Goal: Use online tool/utility: Utilize a website feature to perform a specific function

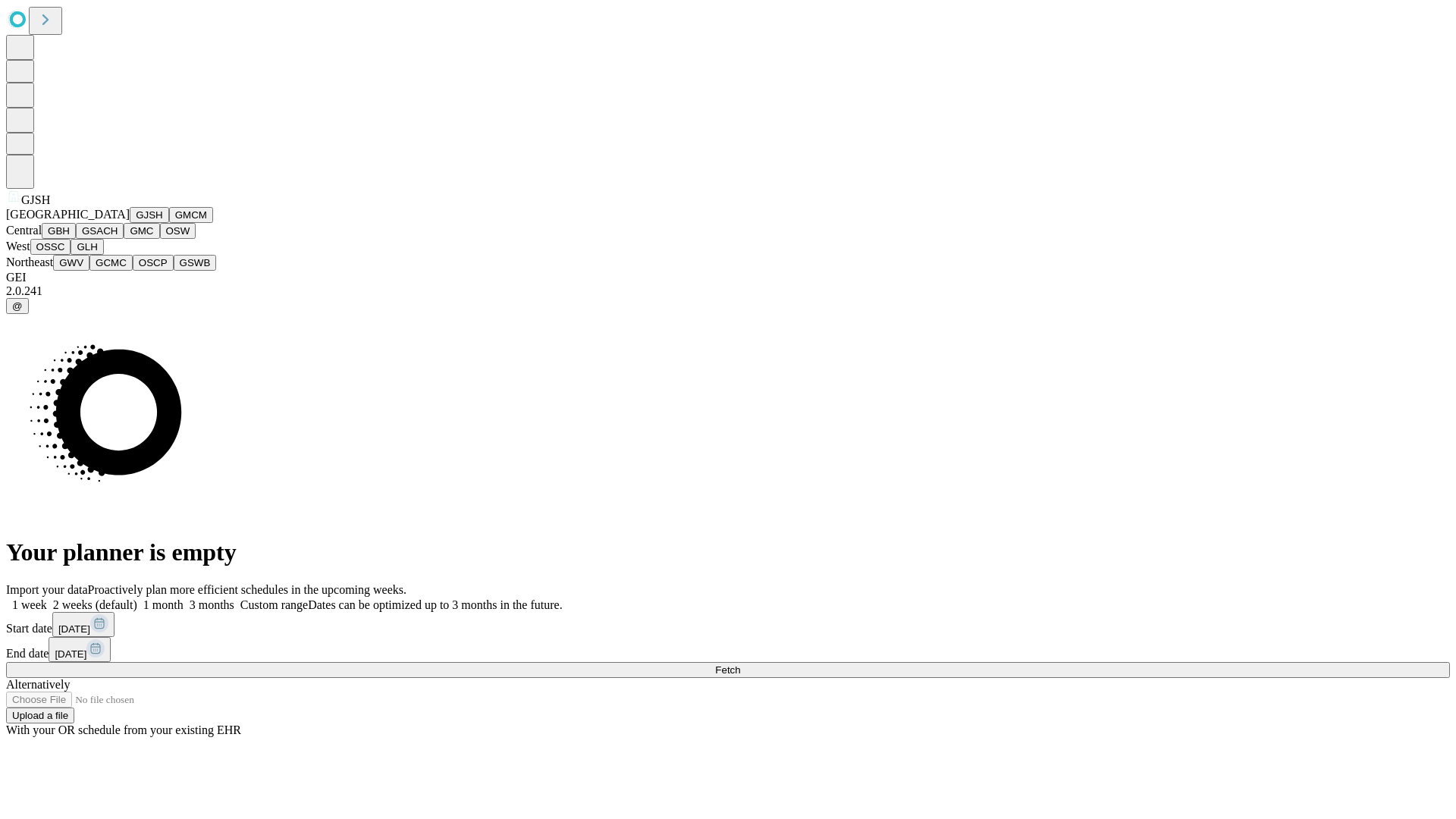
click at [130, 223] on button "GJSH" at bounding box center [149, 215] width 39 height 16
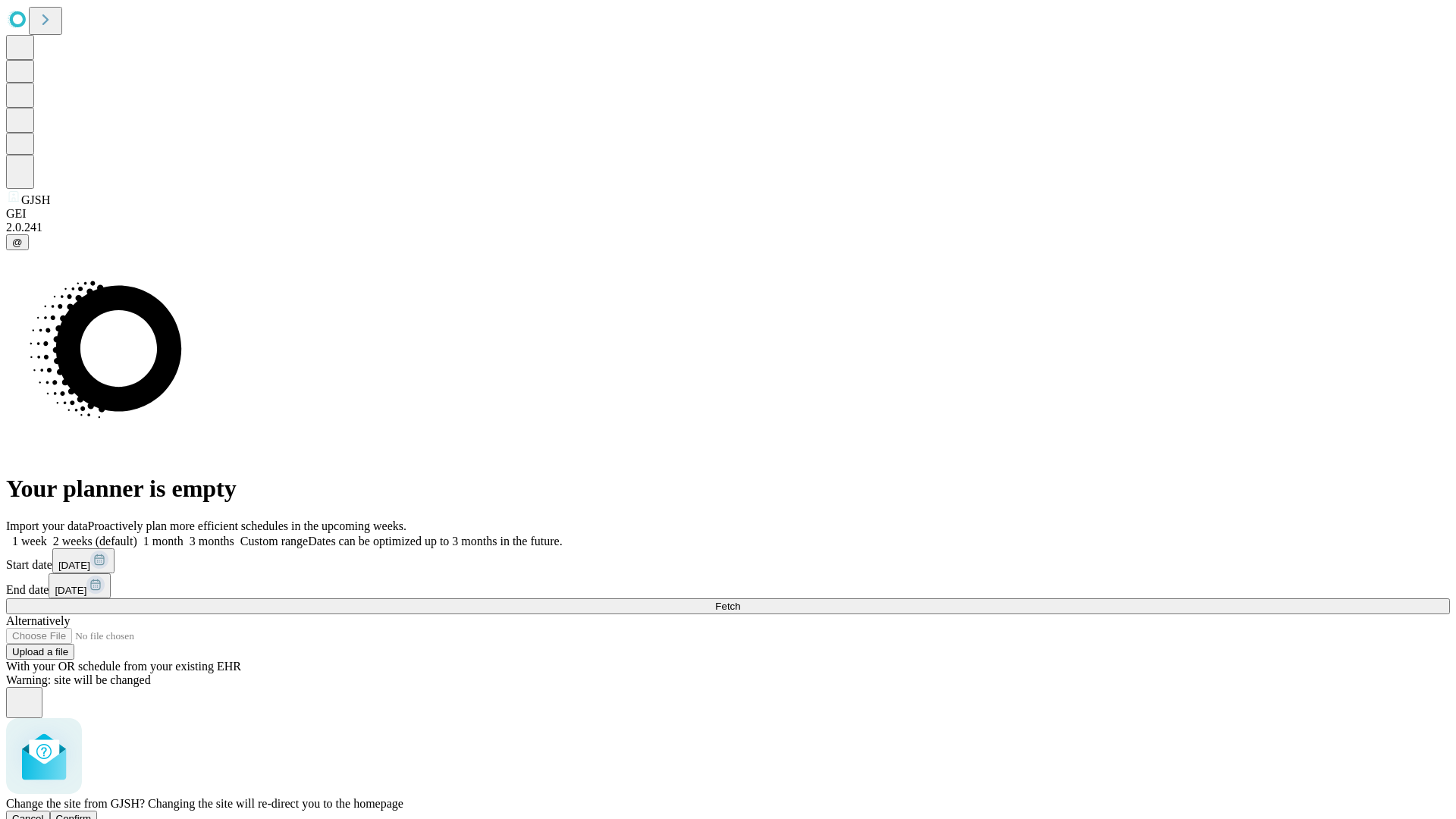
click at [92, 813] on span "Confirm" at bounding box center [73, 819] width 36 height 12
click at [137, 535] on label "2 weeks (default)" at bounding box center [92, 541] width 90 height 12
click at [740, 601] on span "Fetch" at bounding box center [727, 607] width 25 height 12
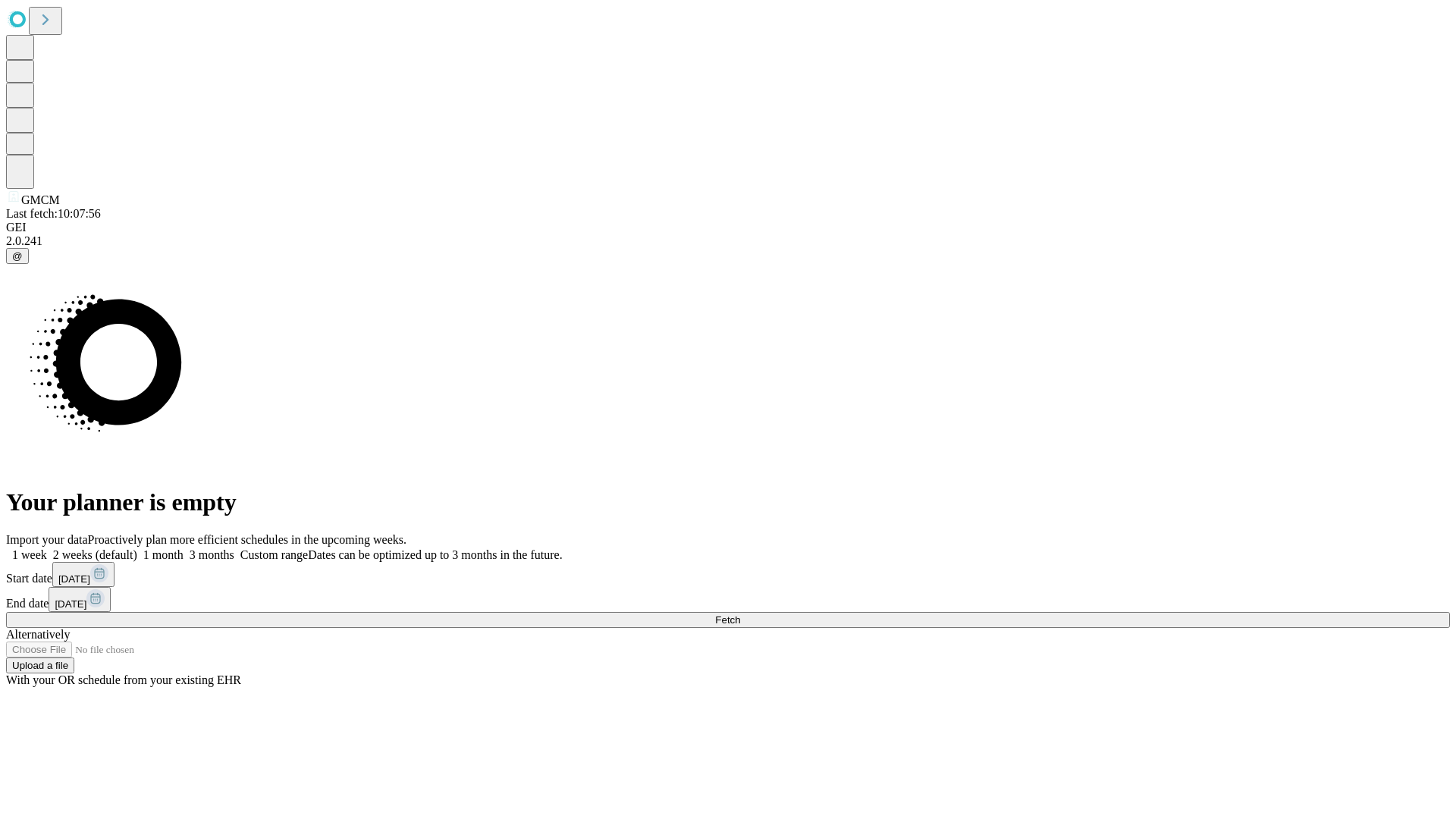
click at [137, 548] on label "2 weeks (default)" at bounding box center [92, 554] width 90 height 12
click at [740, 614] on span "Fetch" at bounding box center [727, 620] width 25 height 12
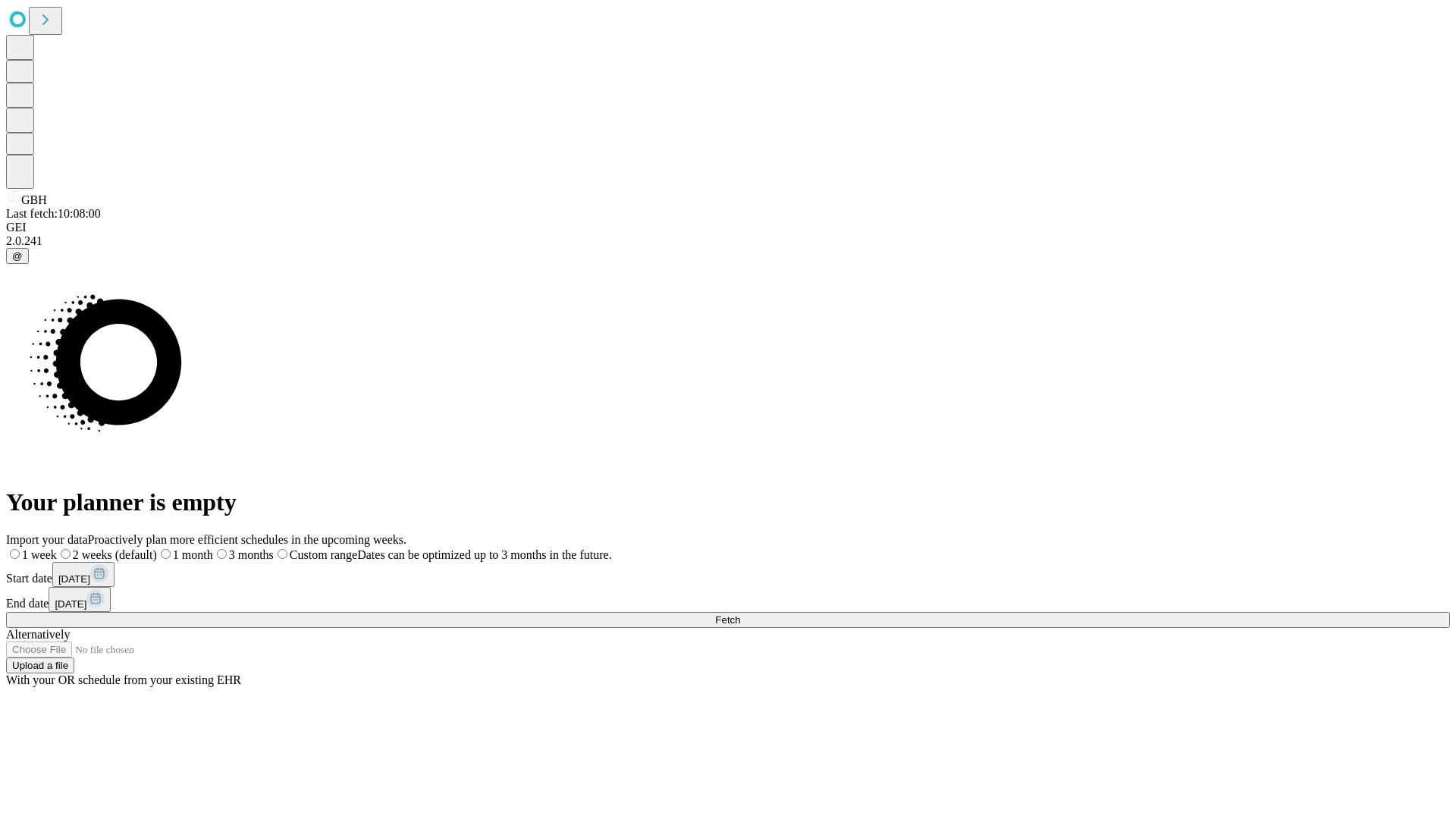
click at [157, 548] on label "2 weeks (default)" at bounding box center [106, 554] width 100 height 12
click at [740, 614] on span "Fetch" at bounding box center [727, 620] width 25 height 12
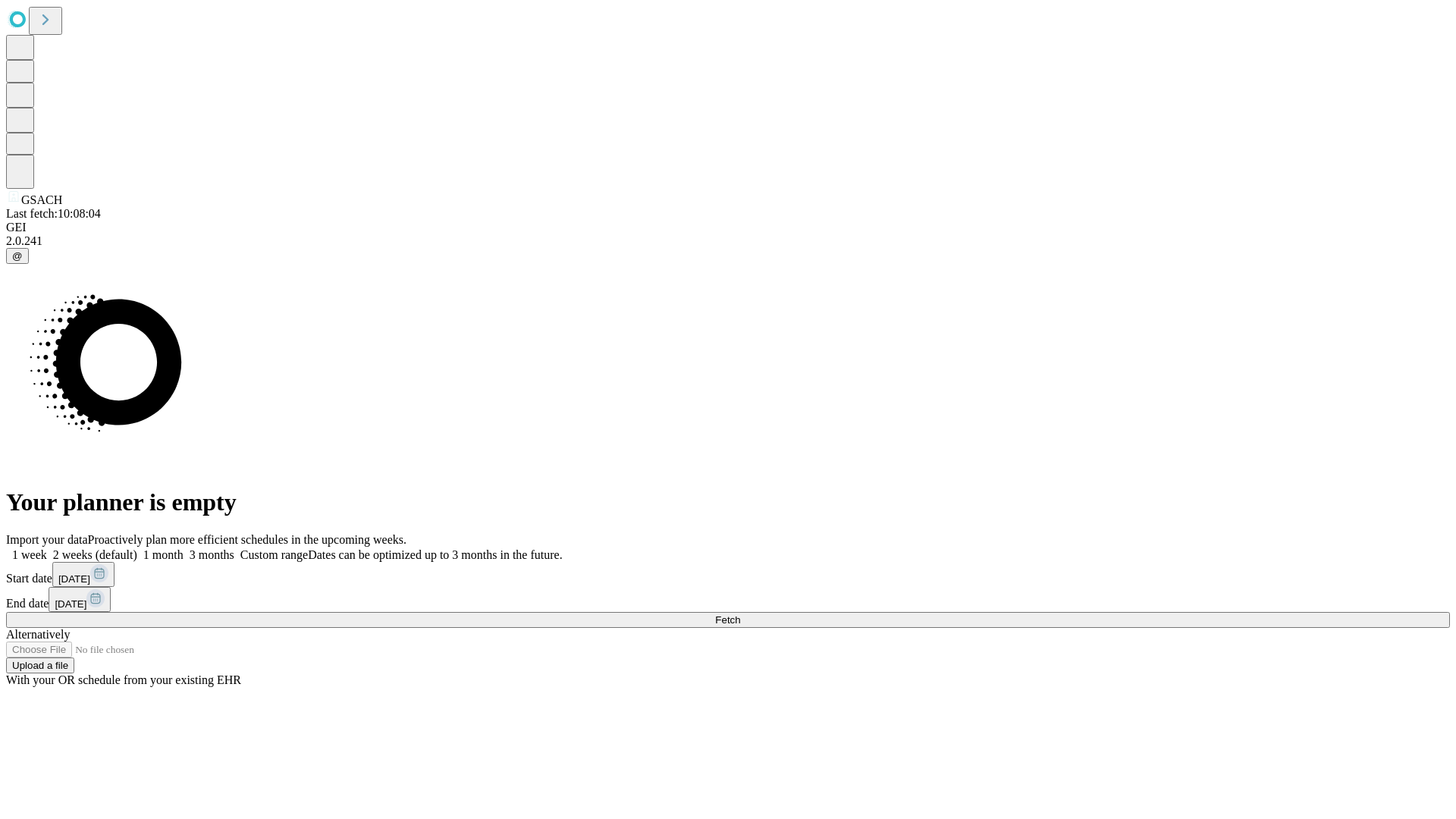
click at [137, 548] on label "2 weeks (default)" at bounding box center [92, 554] width 90 height 12
click at [740, 614] on span "Fetch" at bounding box center [727, 620] width 25 height 12
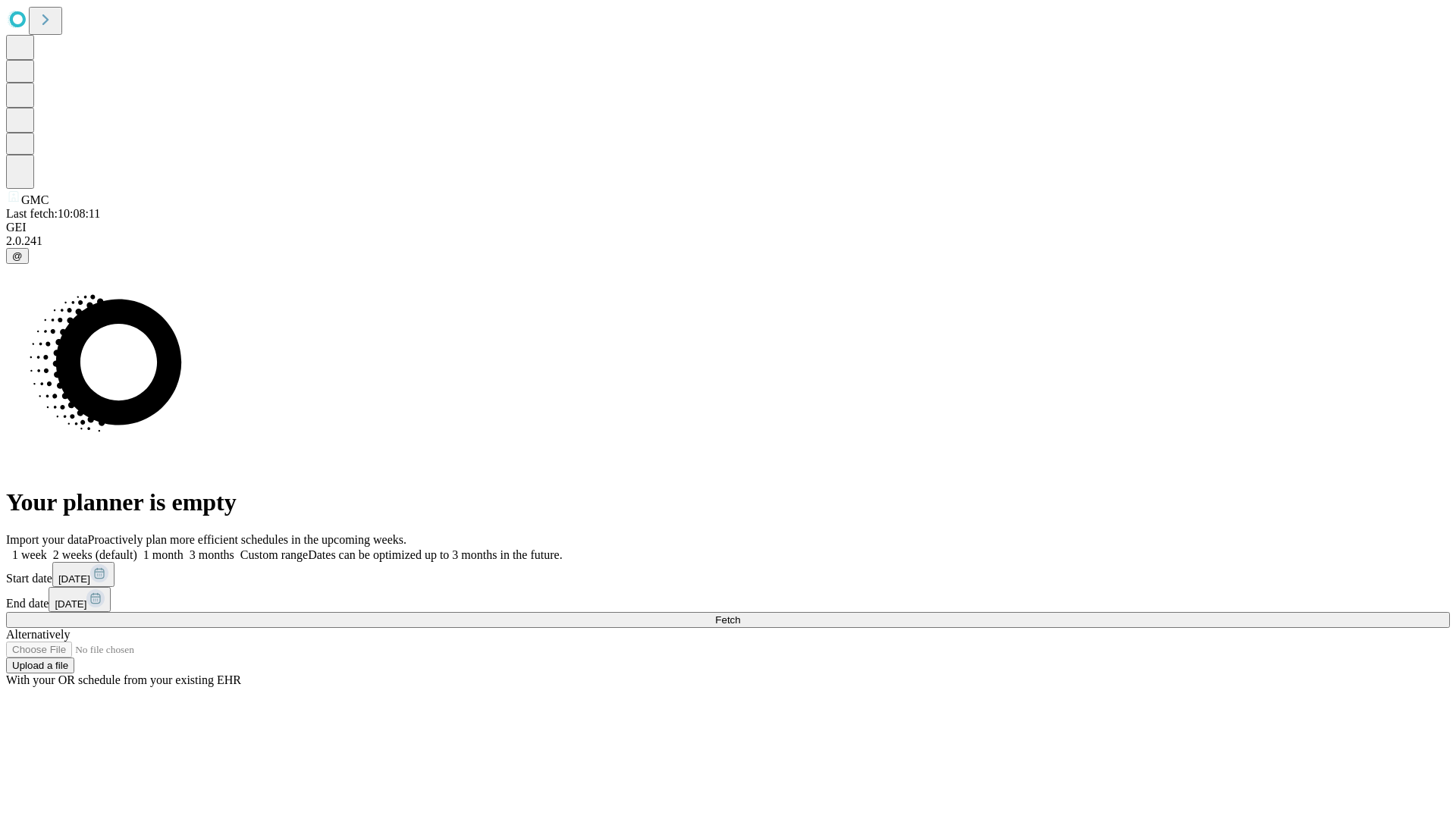
click at [137, 548] on label "2 weeks (default)" at bounding box center [92, 554] width 90 height 12
click at [740, 614] on span "Fetch" at bounding box center [727, 620] width 25 height 12
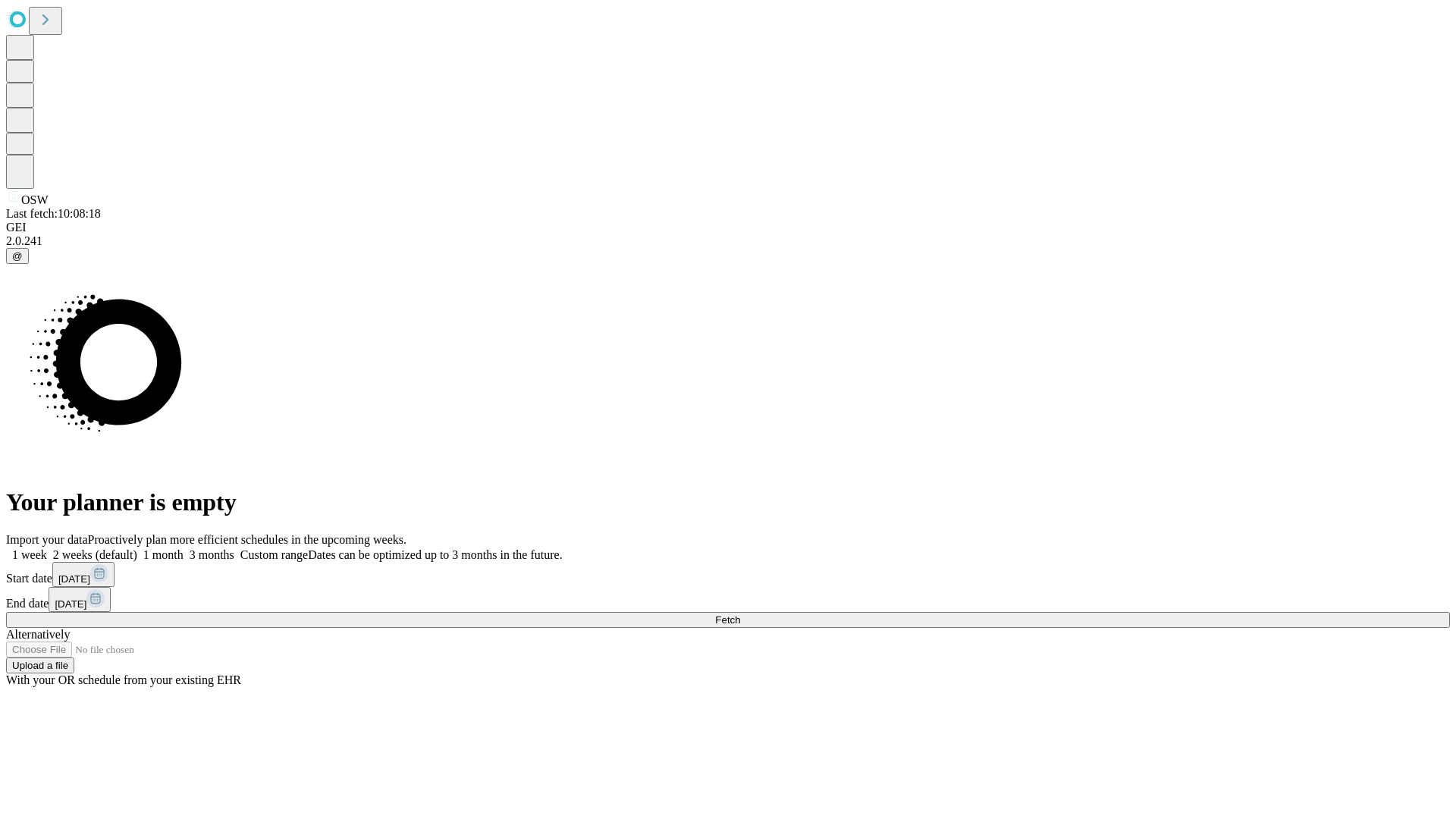
click at [137, 548] on label "2 weeks (default)" at bounding box center [92, 554] width 90 height 12
click at [740, 614] on span "Fetch" at bounding box center [727, 620] width 25 height 12
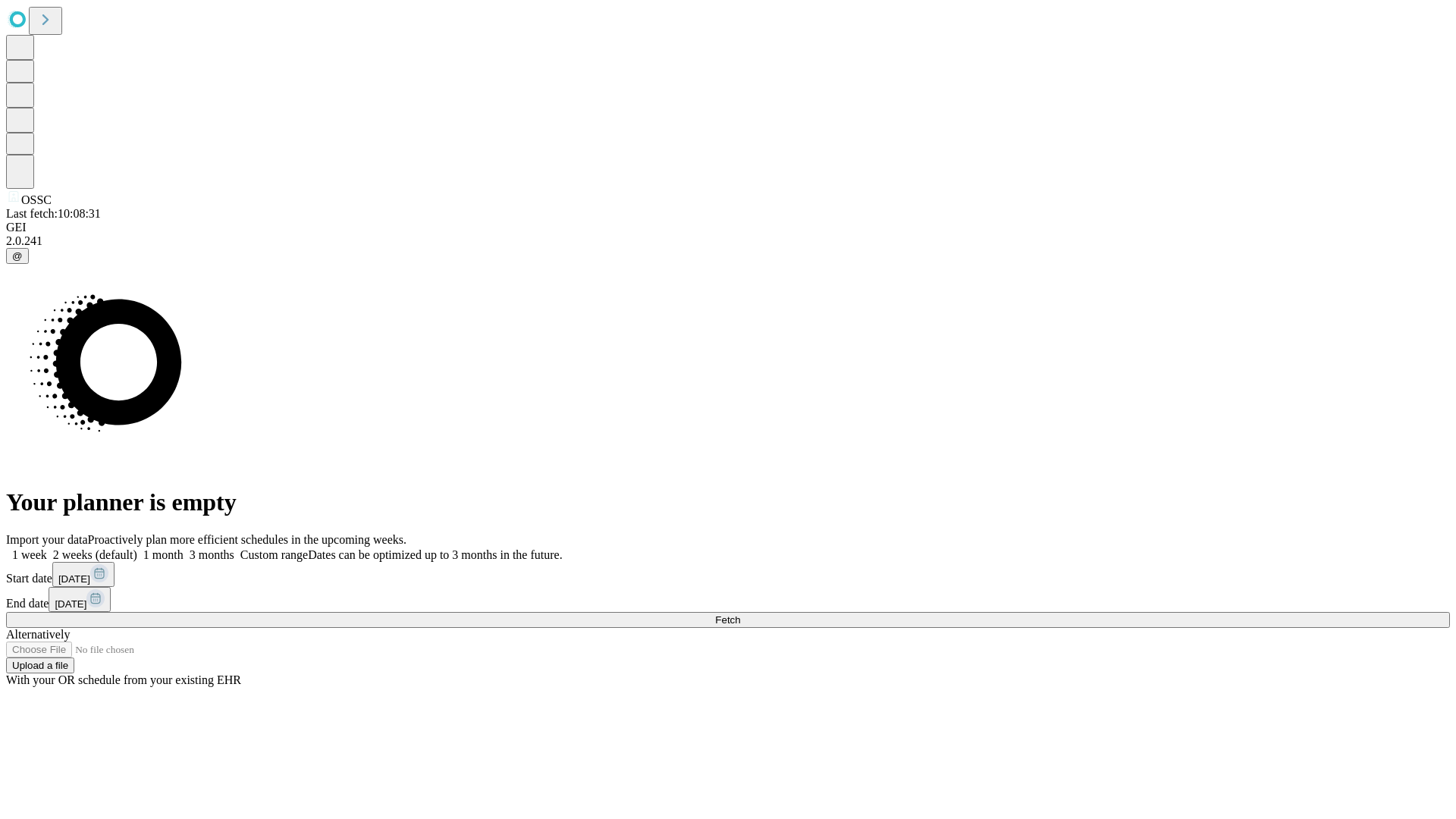
click at [137, 548] on label "2 weeks (default)" at bounding box center [92, 554] width 90 height 12
click at [740, 614] on span "Fetch" at bounding box center [727, 620] width 25 height 12
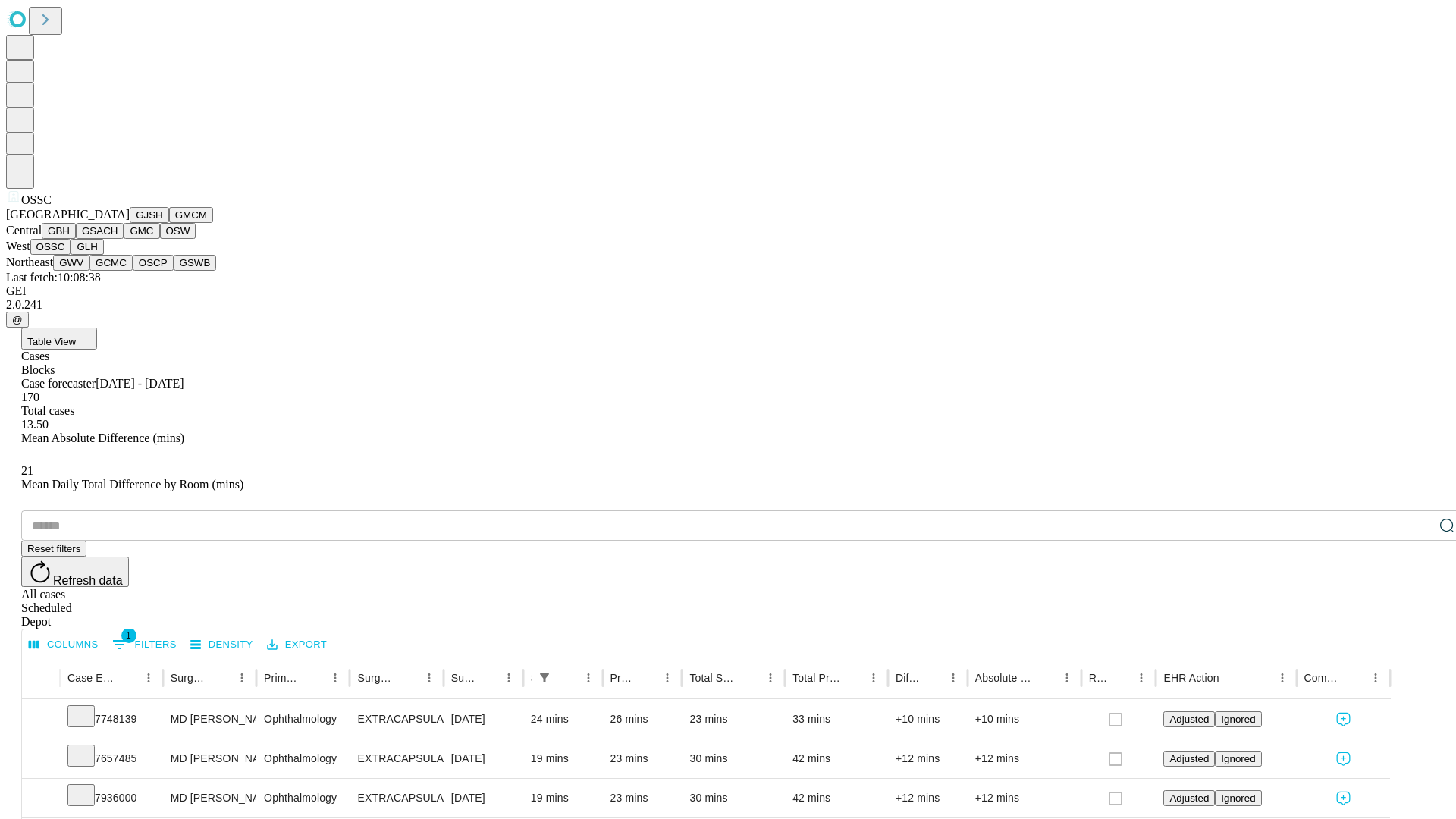
click at [103, 255] on button "GLH" at bounding box center [87, 246] width 32 height 16
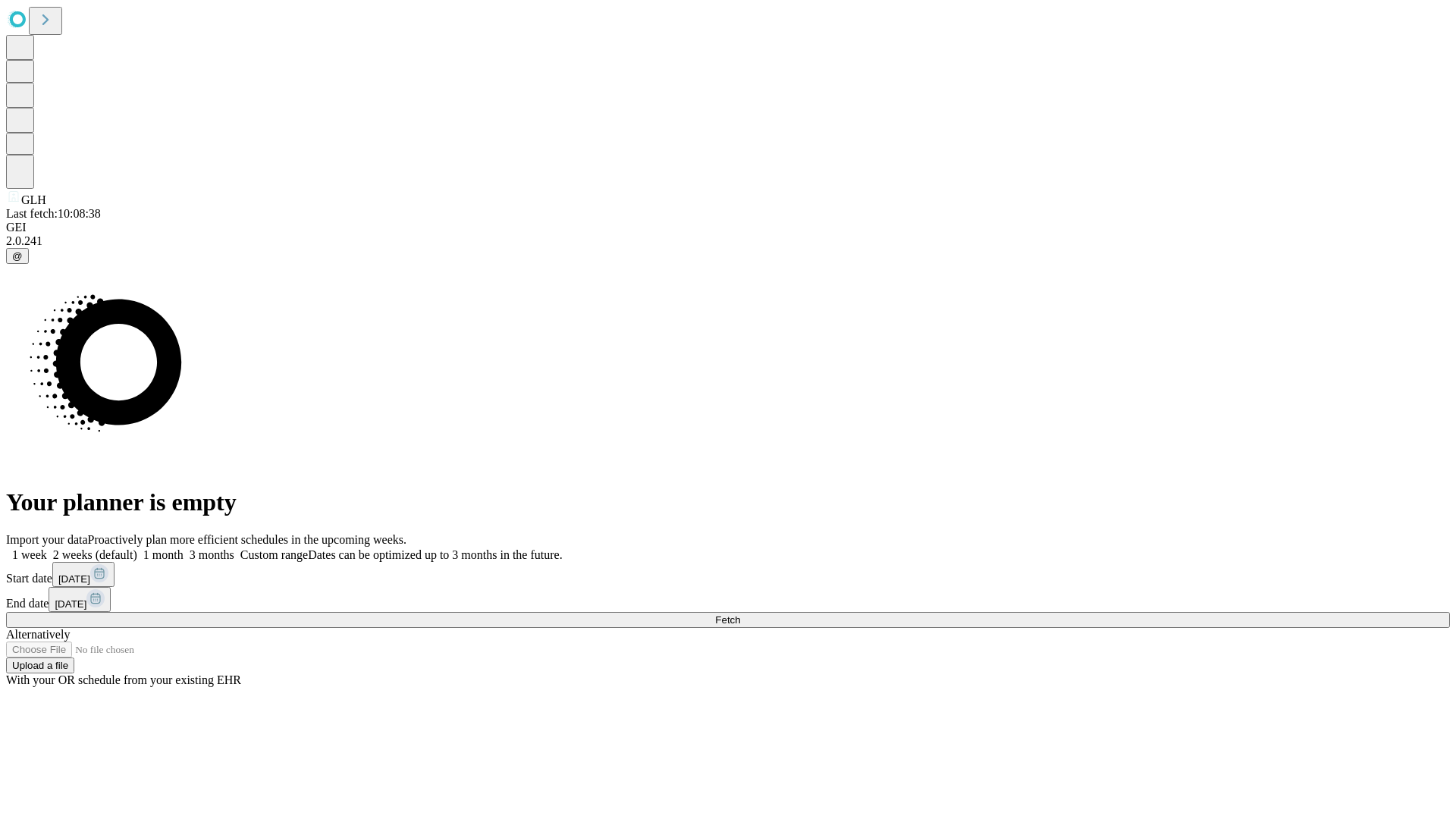
click at [137, 548] on label "2 weeks (default)" at bounding box center [92, 554] width 90 height 12
click at [740, 614] on span "Fetch" at bounding box center [727, 620] width 25 height 12
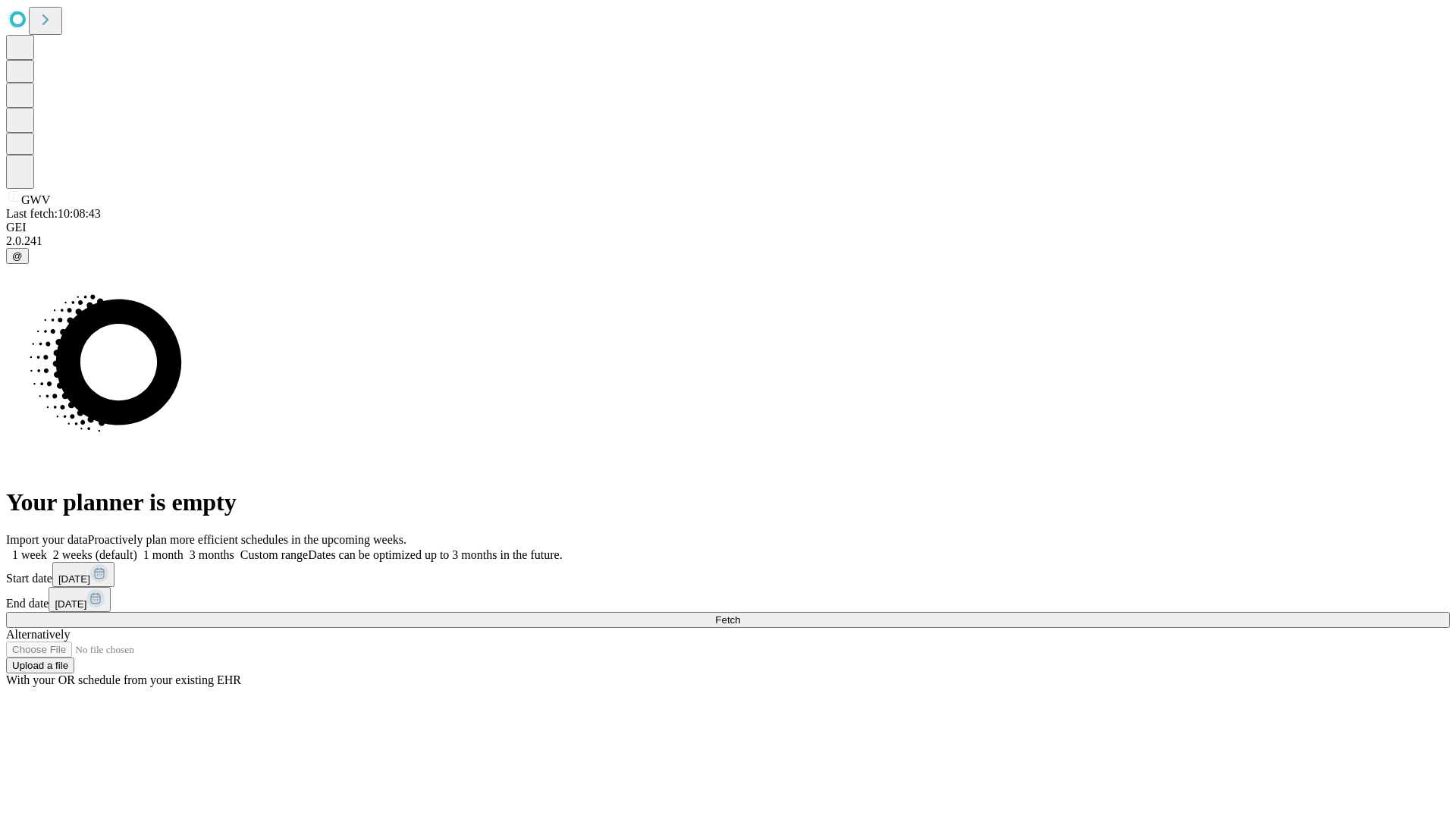
click at [137, 548] on label "2 weeks (default)" at bounding box center [92, 554] width 90 height 12
click at [740, 614] on span "Fetch" at bounding box center [727, 620] width 25 height 12
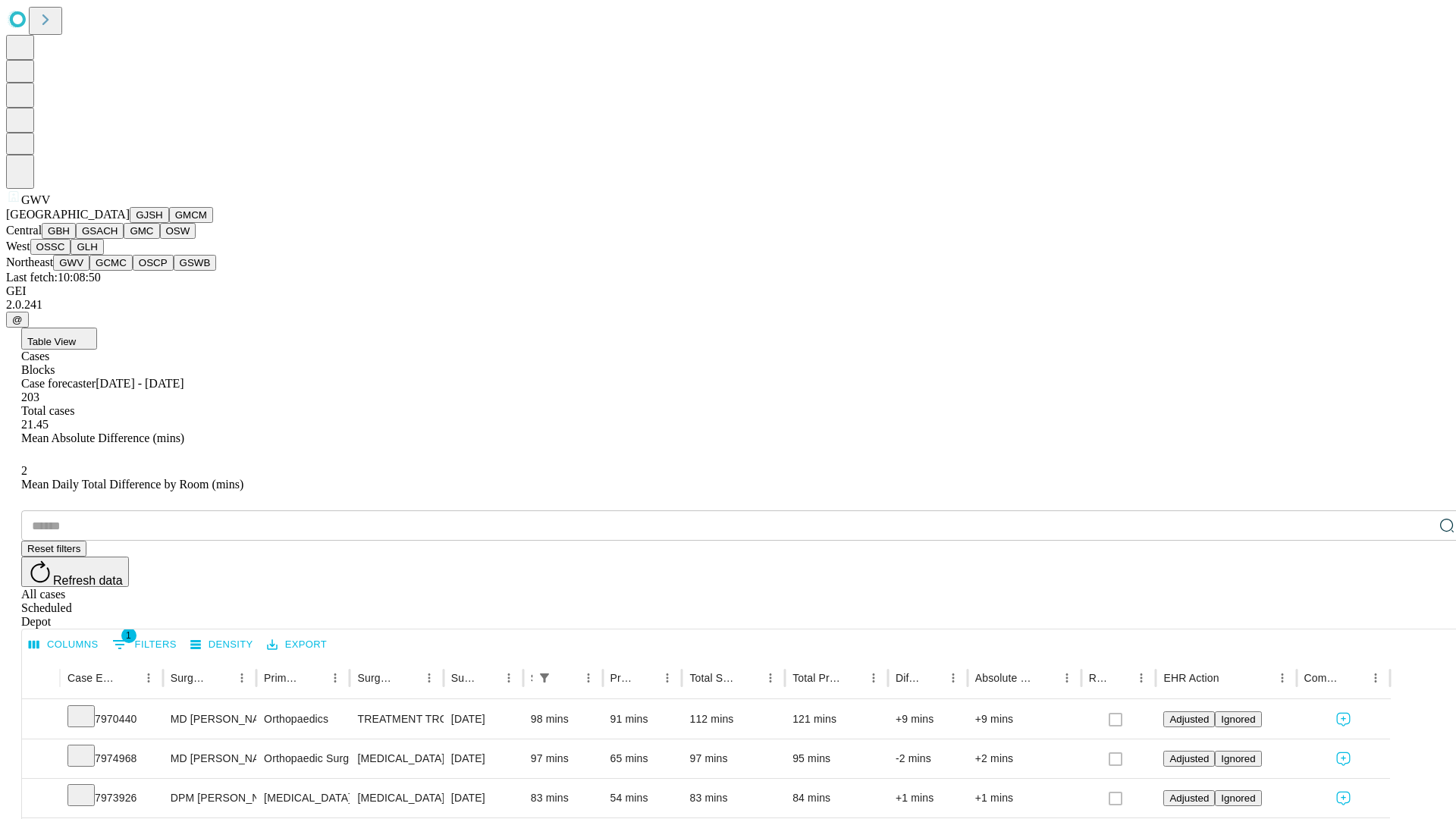
click at [117, 271] on button "GCMC" at bounding box center [111, 262] width 43 height 16
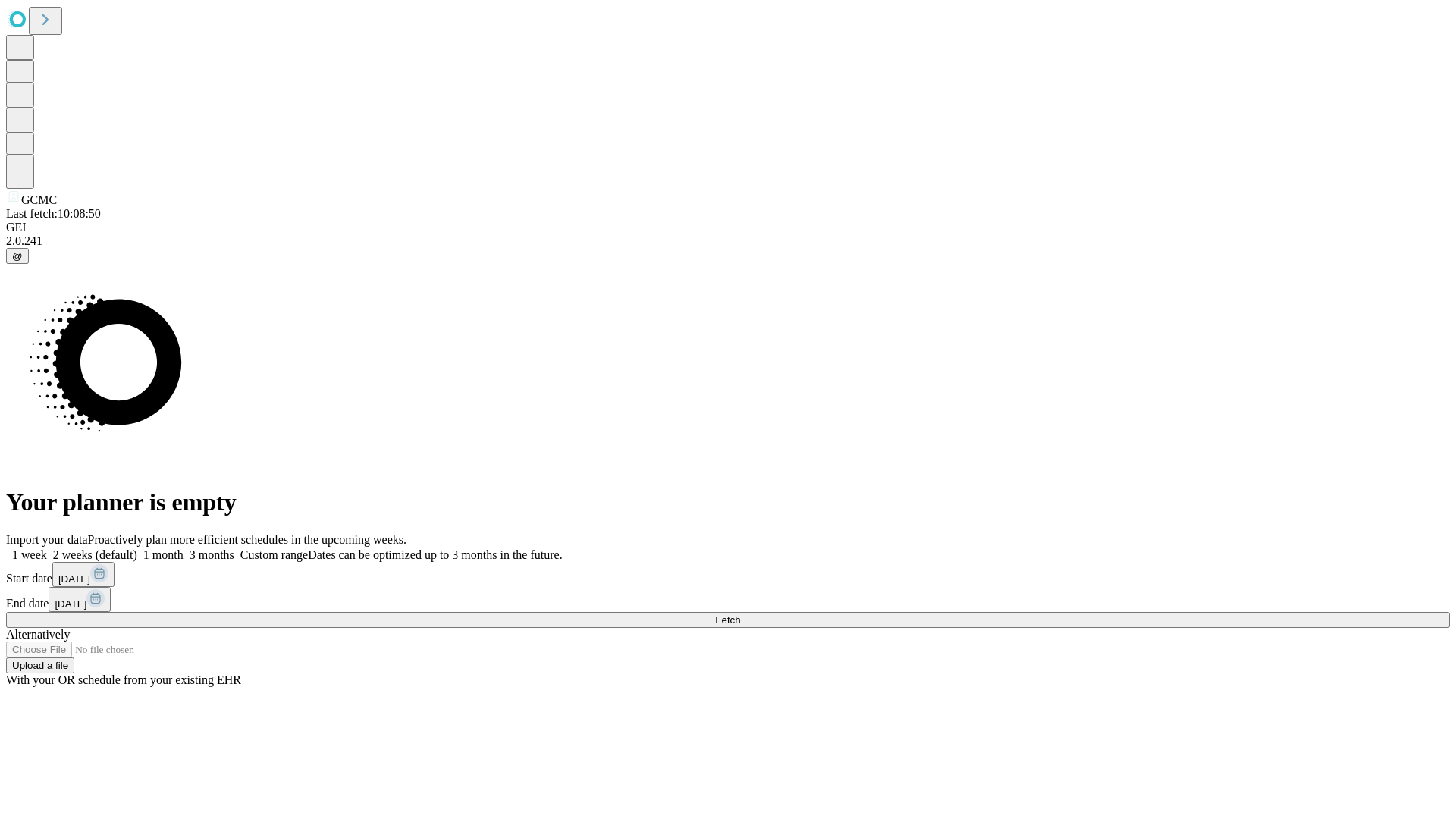
click at [137, 548] on label "2 weeks (default)" at bounding box center [92, 554] width 90 height 12
click at [740, 614] on span "Fetch" at bounding box center [727, 620] width 25 height 12
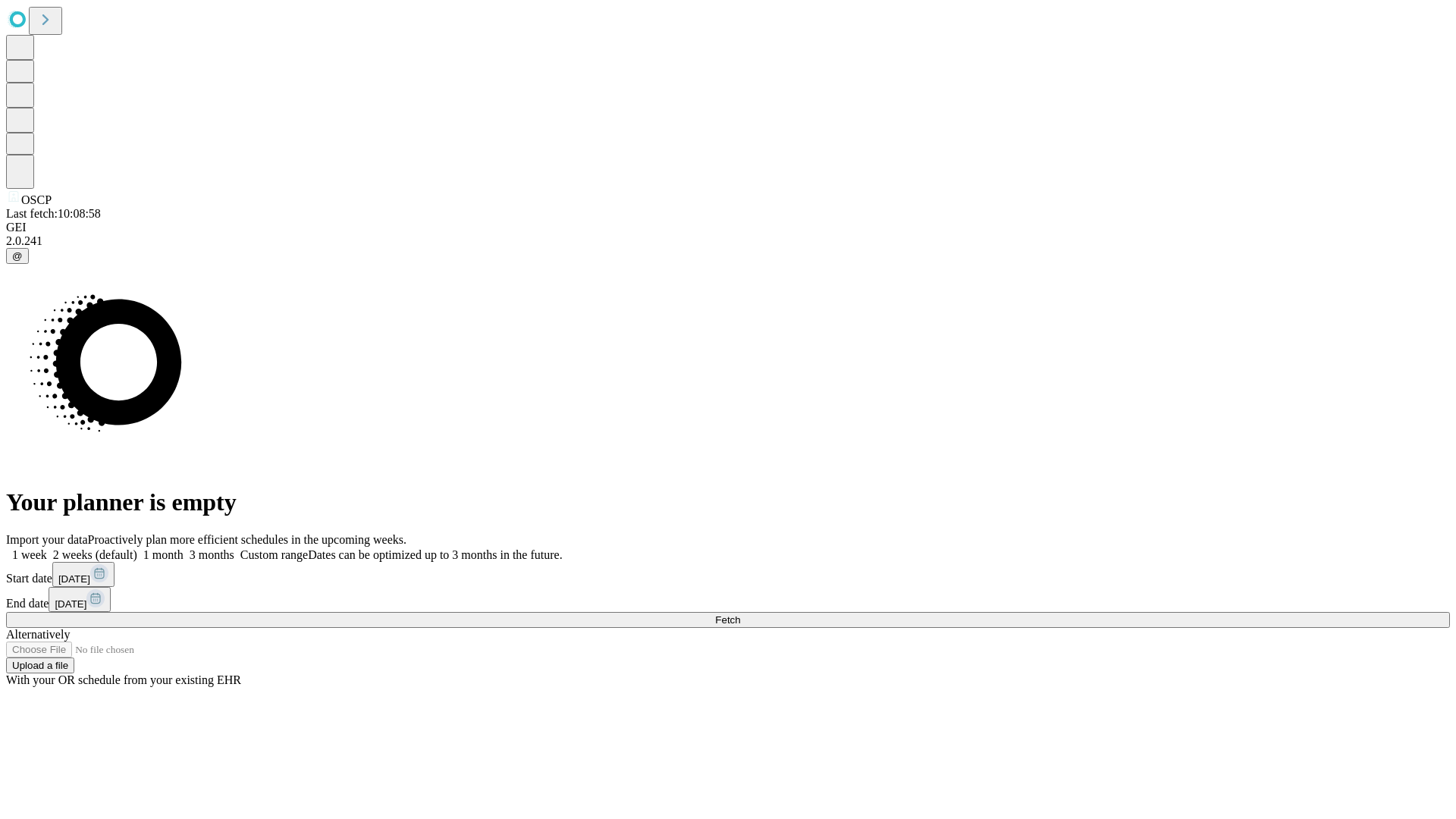
click at [740, 614] on span "Fetch" at bounding box center [727, 620] width 25 height 12
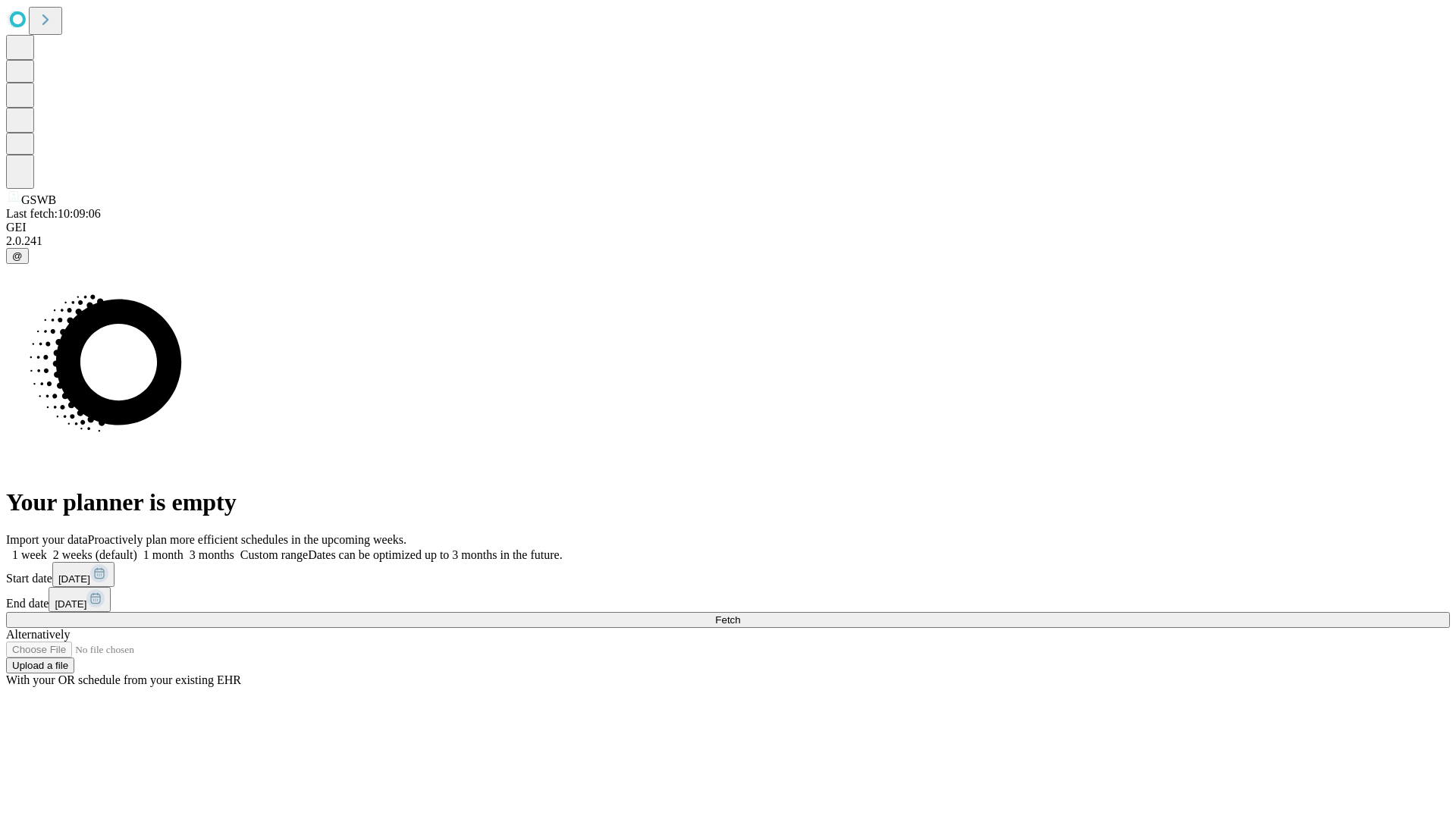
click at [137, 548] on label "2 weeks (default)" at bounding box center [92, 554] width 90 height 12
click at [740, 614] on span "Fetch" at bounding box center [727, 620] width 25 height 12
